Goal: Find specific page/section

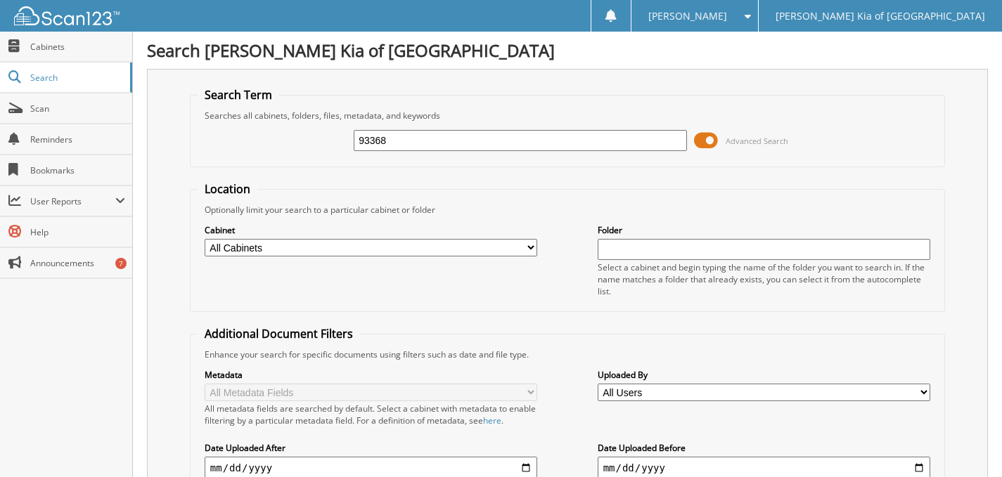
type input "93368"
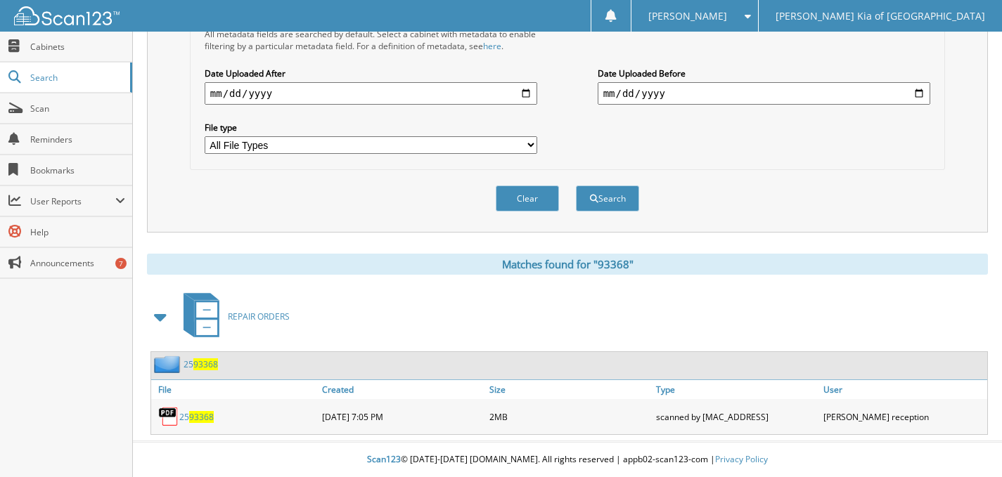
click at [195, 418] on span "93368" at bounding box center [201, 417] width 25 height 12
